Goal: Task Accomplishment & Management: Use online tool/utility

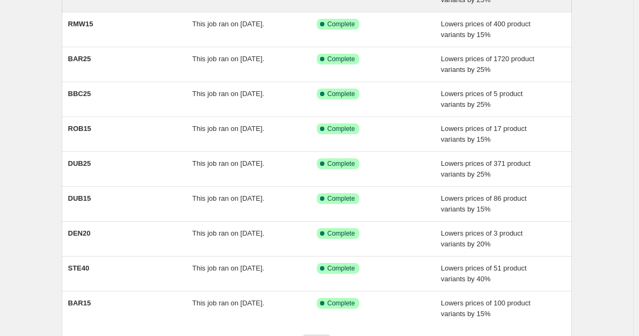
scroll to position [217, 0]
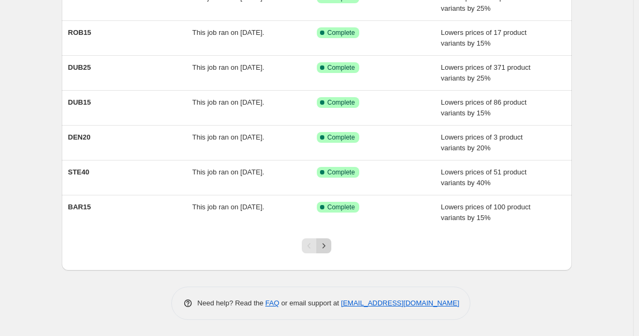
click at [329, 239] on button "Next" at bounding box center [323, 245] width 15 height 15
click at [328, 248] on icon "Next" at bounding box center [323, 246] width 11 height 11
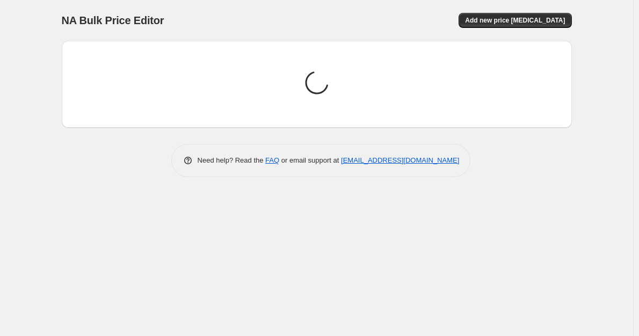
scroll to position [0, 0]
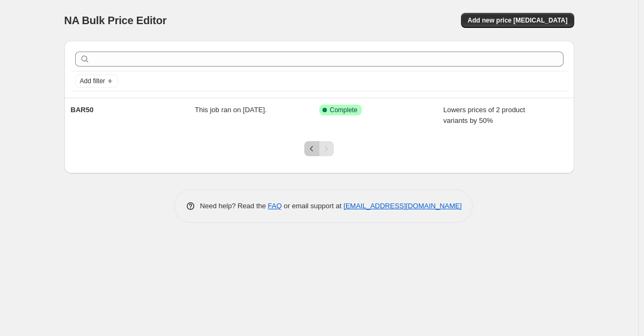
click at [311, 151] on icon "Previous" at bounding box center [312, 148] width 11 height 11
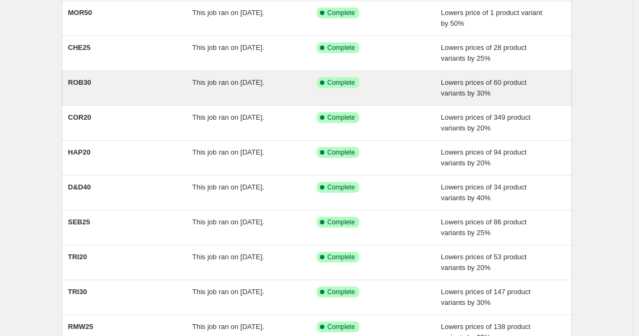
scroll to position [217, 0]
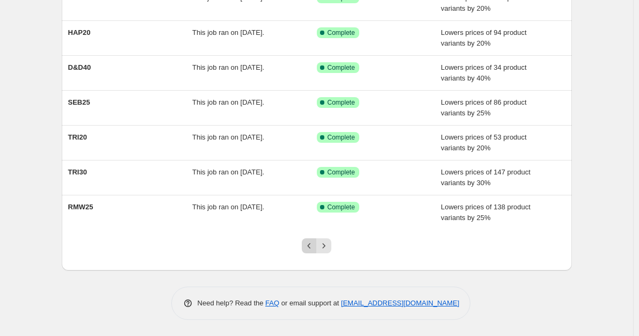
click at [313, 248] on icon "Previous" at bounding box center [309, 246] width 11 height 11
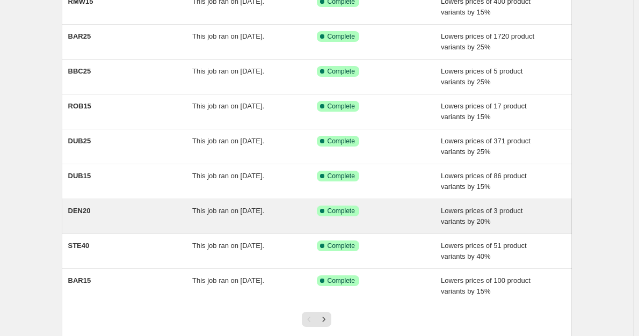
scroll to position [161, 0]
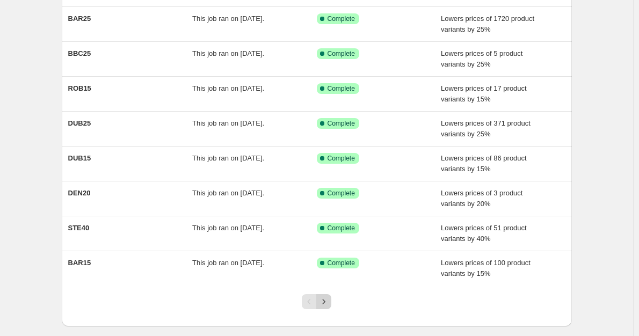
click at [322, 306] on icon "Next" at bounding box center [323, 301] width 11 height 11
click at [325, 299] on icon "Next" at bounding box center [323, 301] width 11 height 11
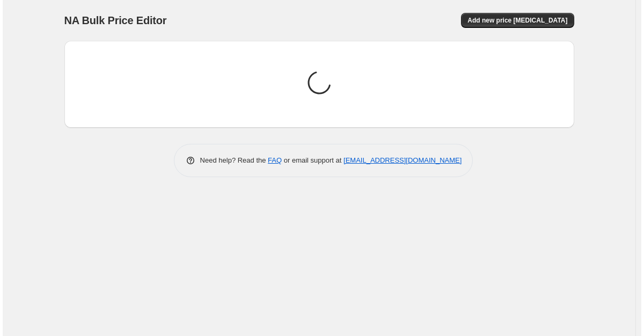
scroll to position [0, 0]
